Goal: Check status: Check status

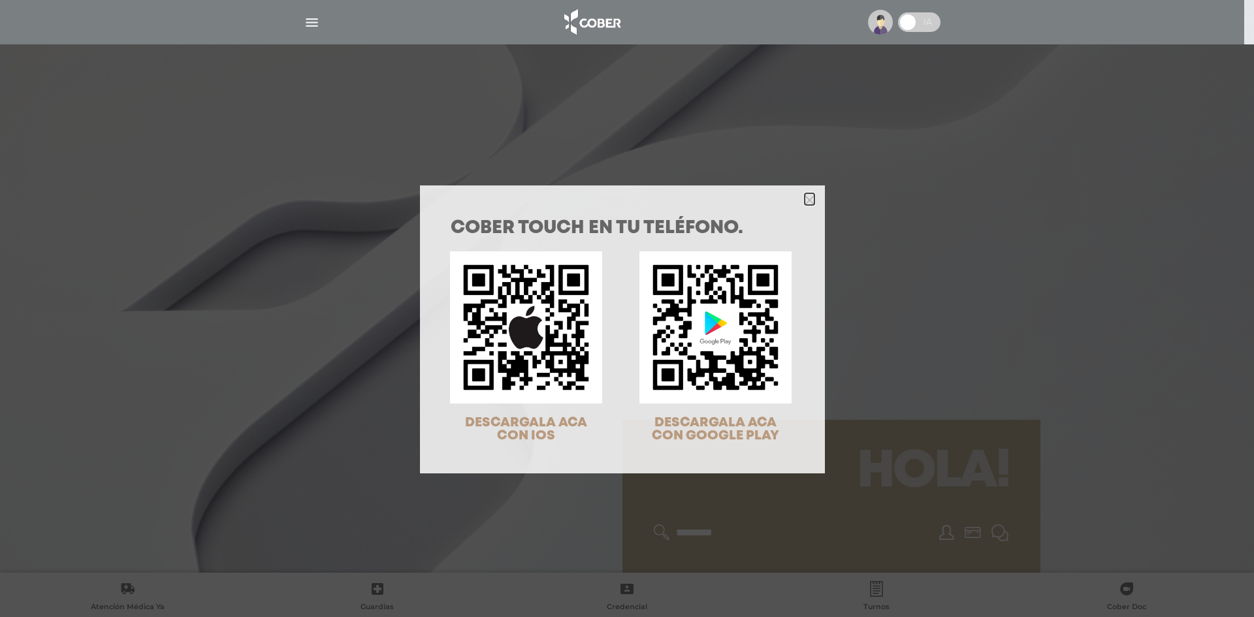
click at [805, 203] on polygon "Close" at bounding box center [810, 200] width 10 height 10
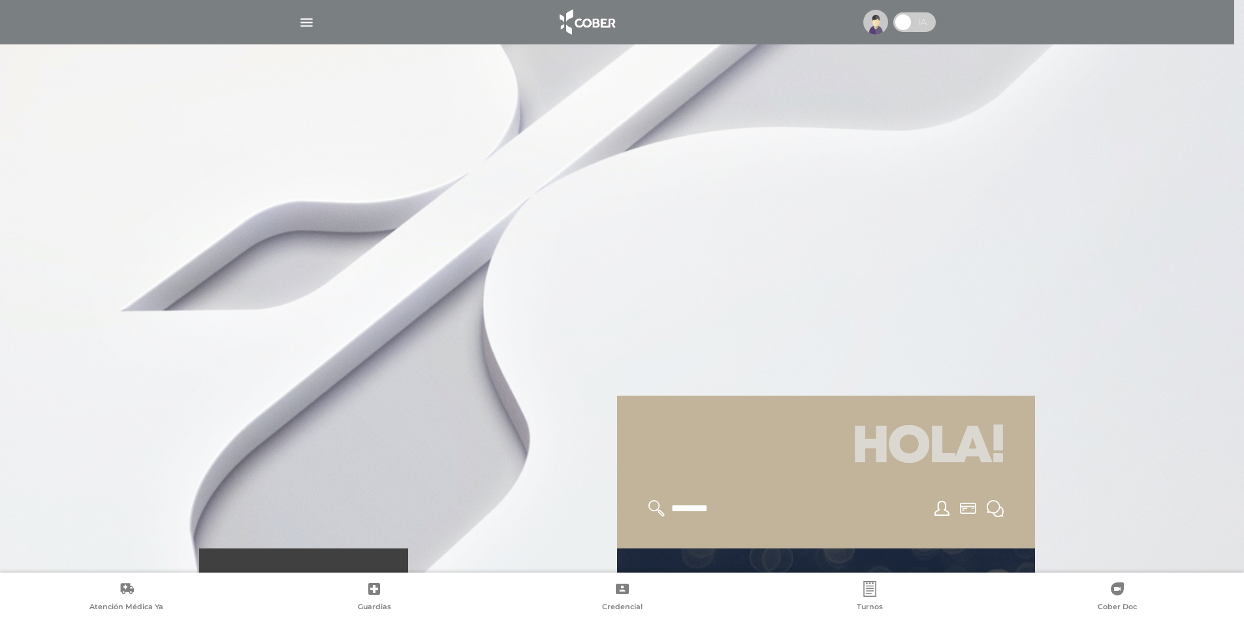
scroll to position [65, 0]
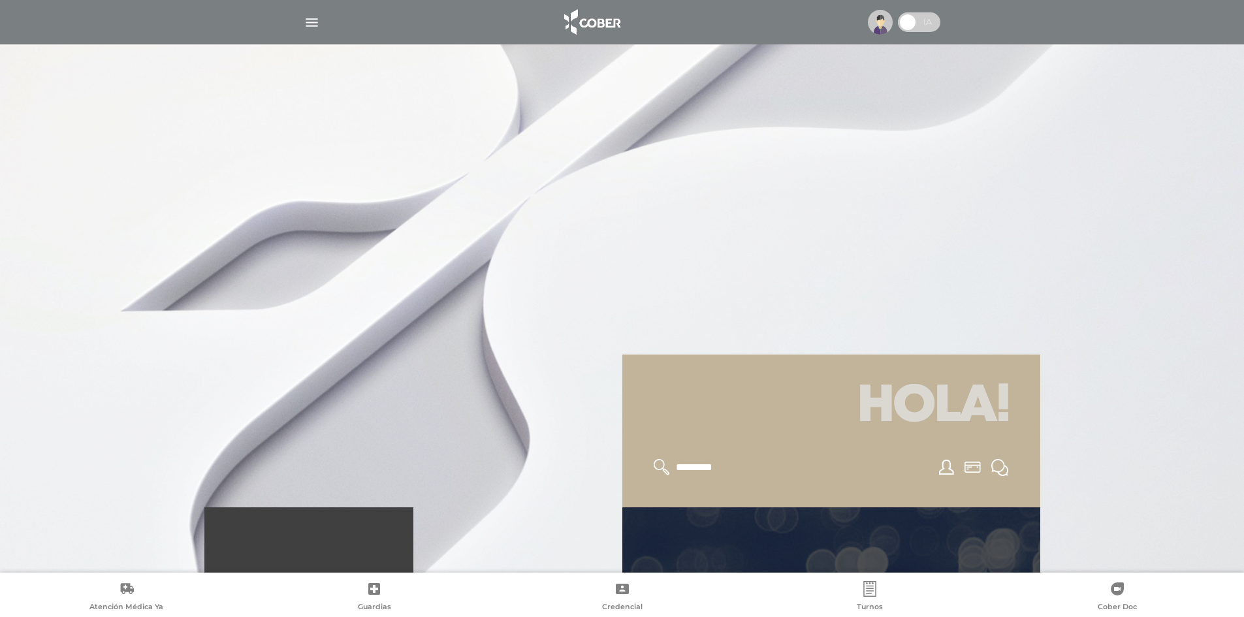
click at [861, 534] on link "Autori zaciones médicas" at bounding box center [832, 586] width 418 height 157
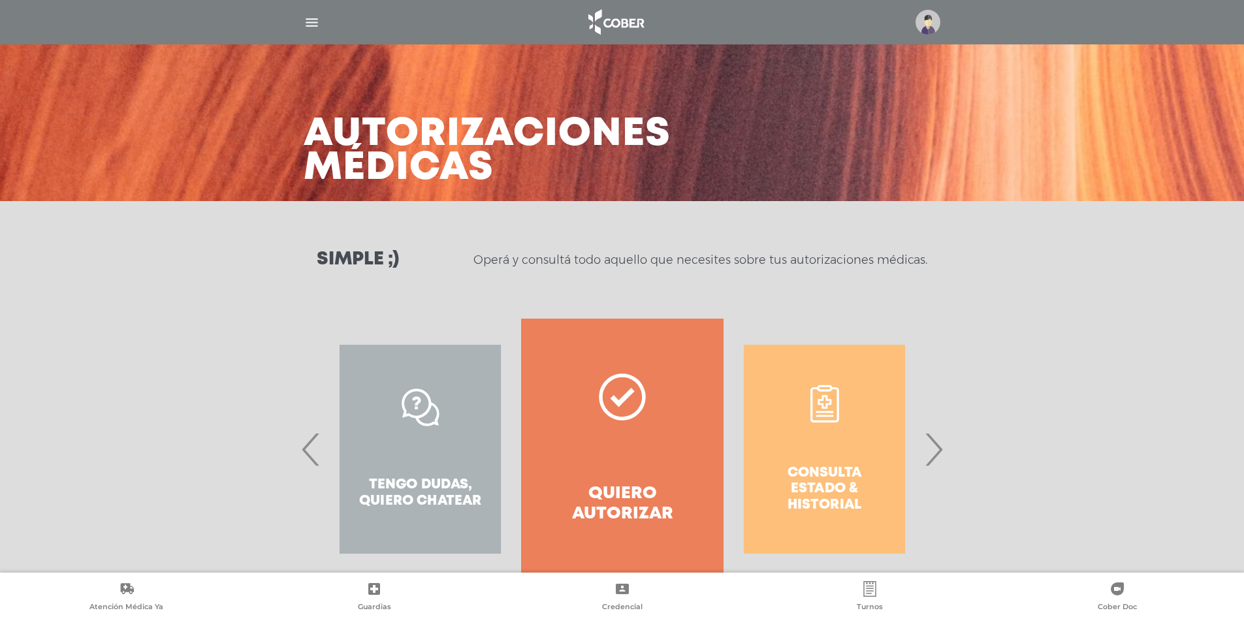
drag, startPoint x: 943, startPoint y: 457, endPoint x: 870, endPoint y: 456, distance: 73.2
click at [943, 455] on span "›" at bounding box center [933, 449] width 25 height 71
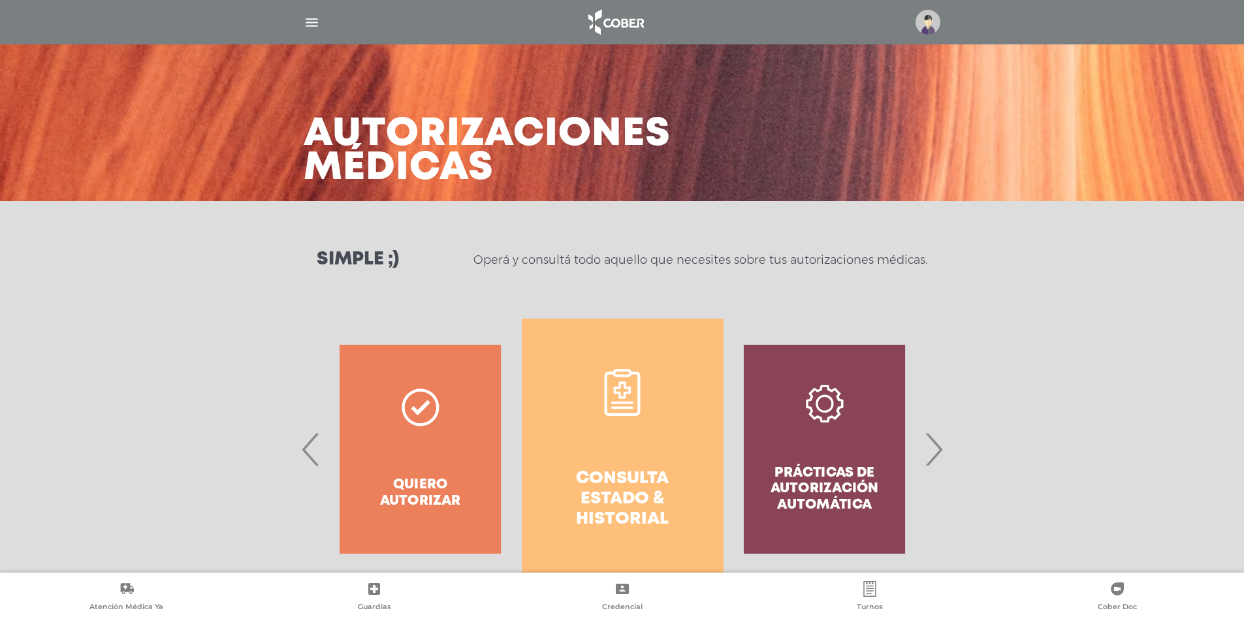
click at [654, 458] on link "Consulta estado & historial" at bounding box center [623, 449] width 202 height 261
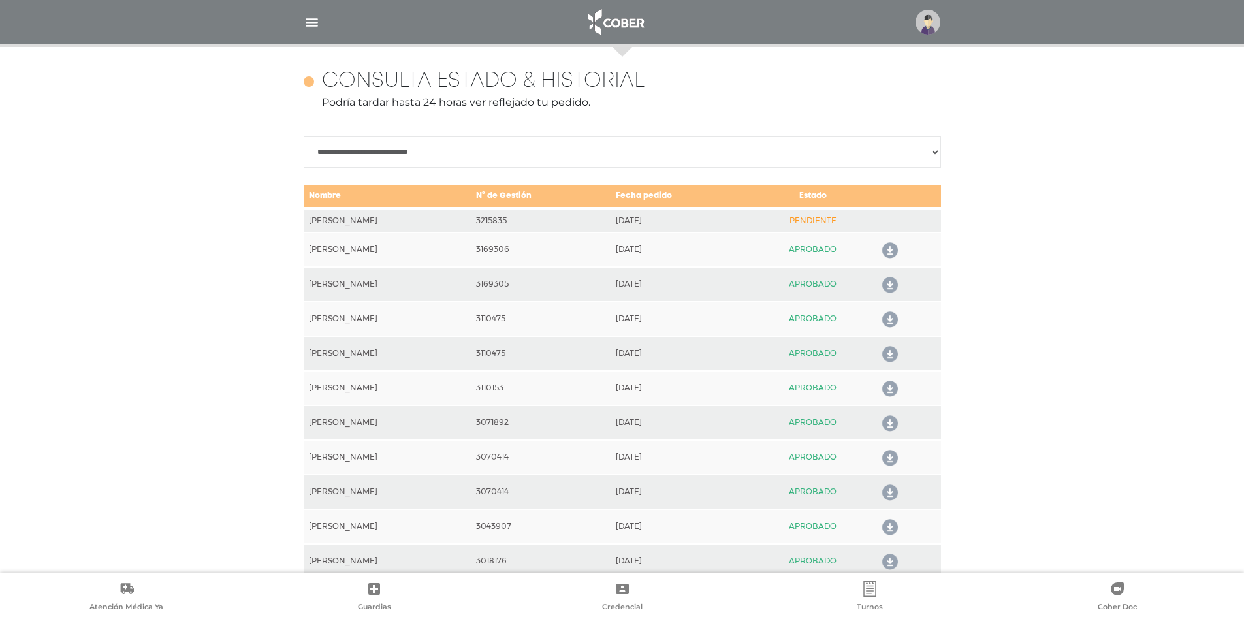
scroll to position [580, 0]
